Goal: Browse casually

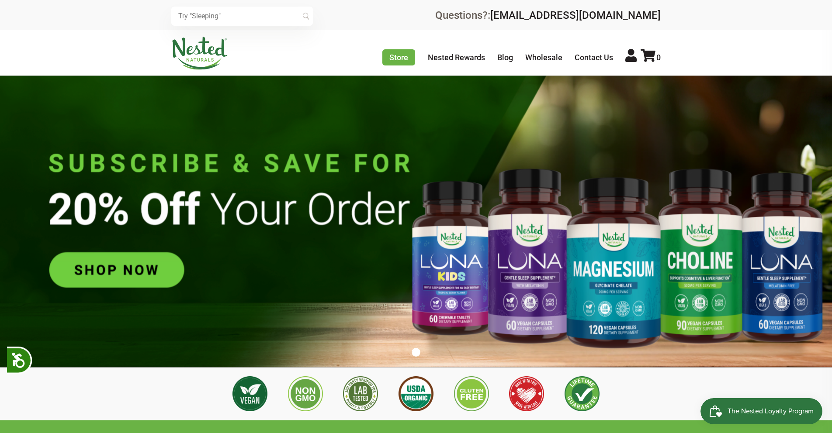
scroll to position [0, 767]
